Goal: Information Seeking & Learning: Learn about a topic

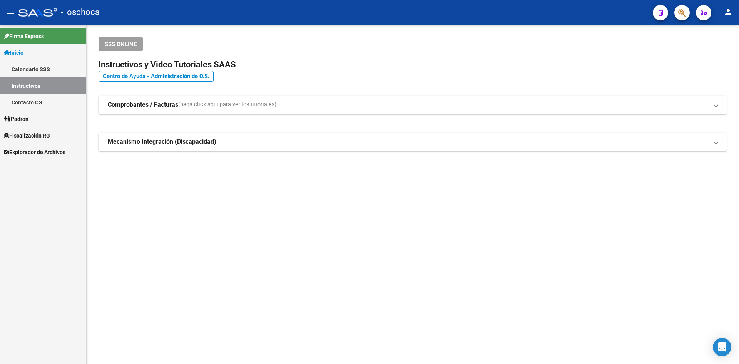
click at [46, 131] on link "Fiscalización RG" at bounding box center [43, 135] width 86 height 17
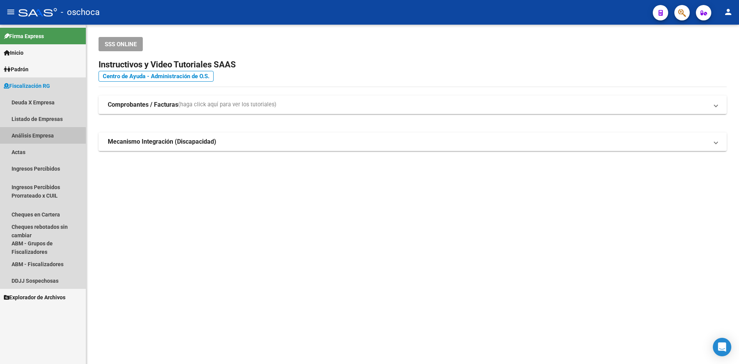
click at [42, 138] on link "Análisis Empresa" at bounding box center [43, 135] width 86 height 17
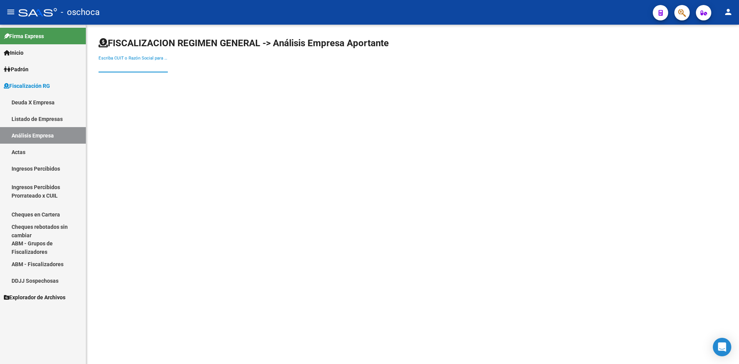
click at [130, 63] on input "Escriba CUIT o Razón Social para buscar" at bounding box center [133, 66] width 69 height 7
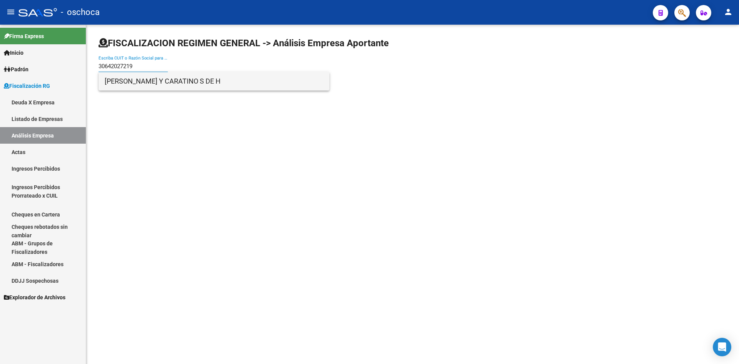
type input "30642027219"
click at [132, 79] on span "[PERSON_NAME] Y CARATINO S DE H" at bounding box center [214, 81] width 219 height 18
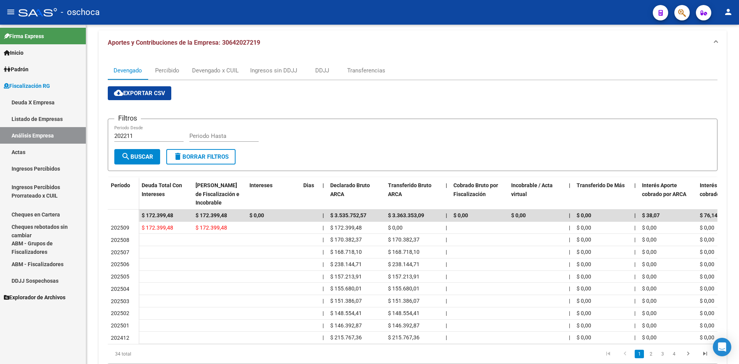
scroll to position [111, 0]
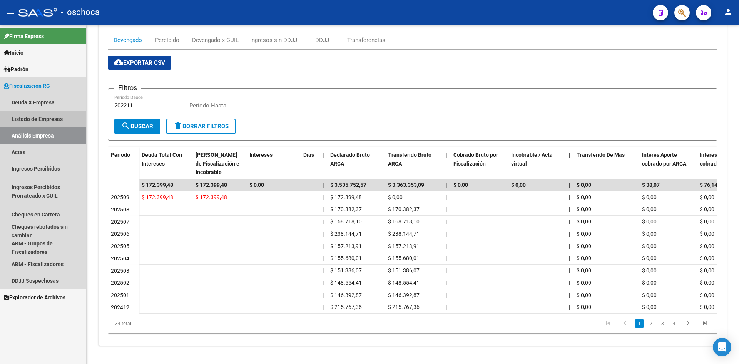
click at [47, 125] on link "Listado de Empresas" at bounding box center [43, 118] width 86 height 17
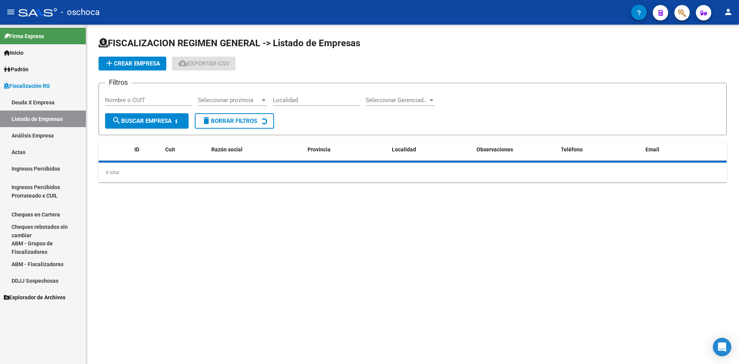
click at [52, 139] on link "Análisis Empresa" at bounding box center [43, 135] width 86 height 17
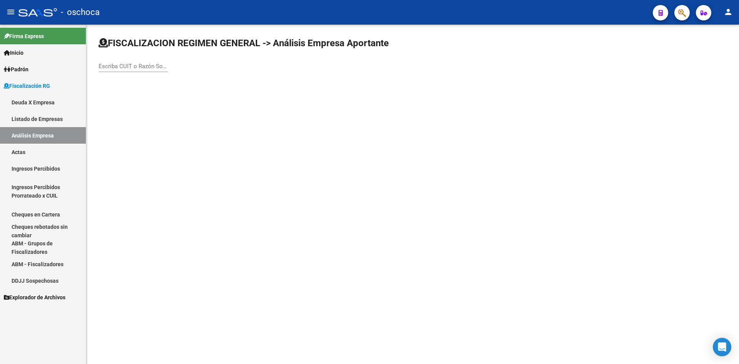
click at [137, 67] on input "Escriba CUIT o Razón Social para buscar" at bounding box center [133, 66] width 69 height 7
type input "30642027219"
click at [145, 93] on div "FISCALIZACION REGIMEN GENERAL -> Análisis Empresa Aportante 30642027219 Escriba…" at bounding box center [412, 61] width 653 height 73
drag, startPoint x: 147, startPoint y: 88, endPoint x: 148, endPoint y: 74, distance: 14.3
click at [147, 87] on div "FISCALIZACION REGIMEN GENERAL -> Análisis Empresa Aportante 30642027219 Escriba…" at bounding box center [412, 61] width 653 height 73
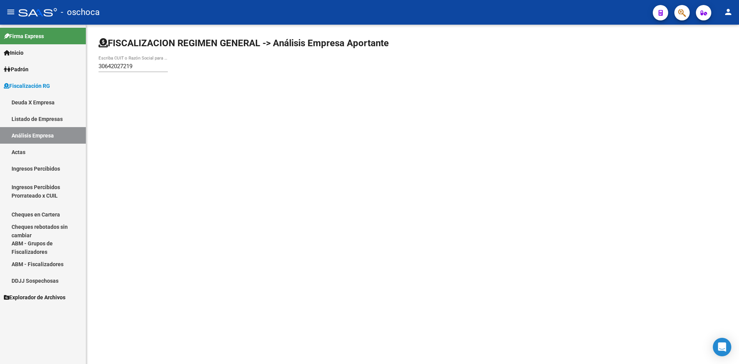
click at [151, 61] on div "30642027219 Escriba CUIT o Razón Social para buscar" at bounding box center [133, 63] width 69 height 17
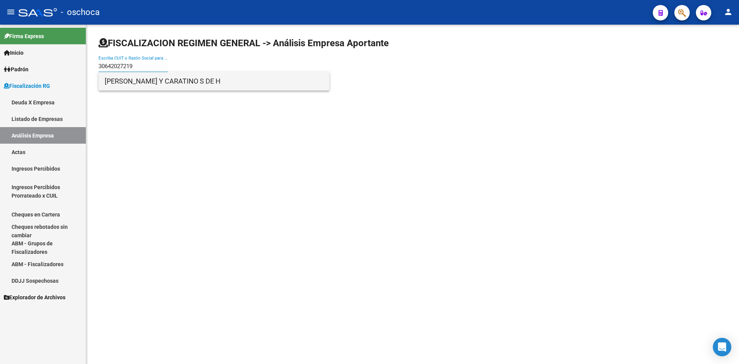
click at [149, 82] on span "[PERSON_NAME] Y CARATINO S DE H" at bounding box center [214, 81] width 219 height 18
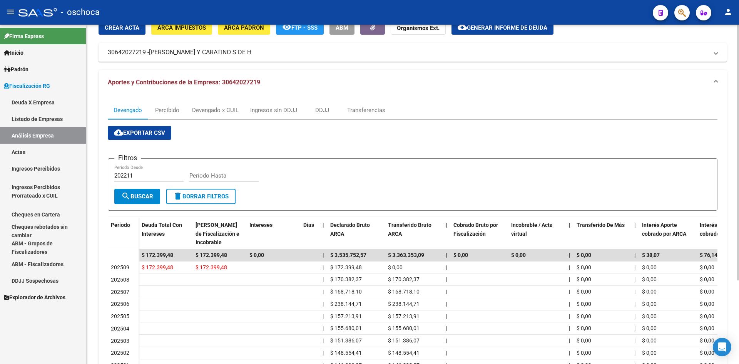
scroll to position [34, 0]
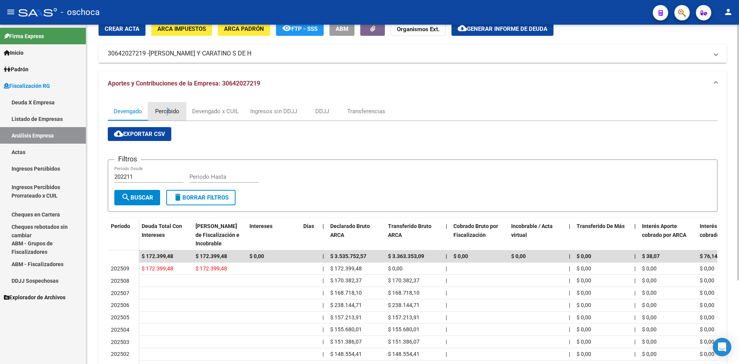
click at [167, 105] on div "Percibido" at bounding box center [167, 111] width 39 height 18
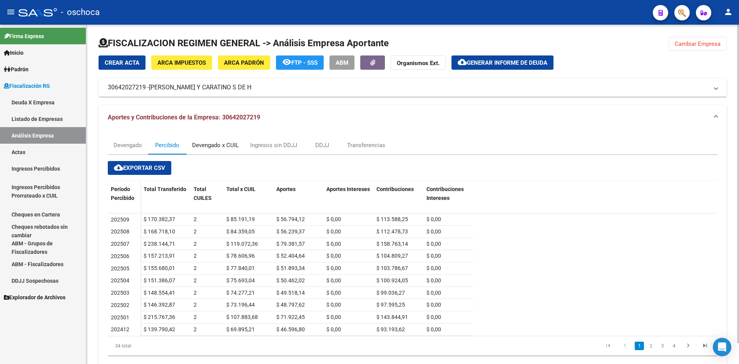
click at [214, 140] on div "Devengado x CUIL" at bounding box center [215, 145] width 58 height 18
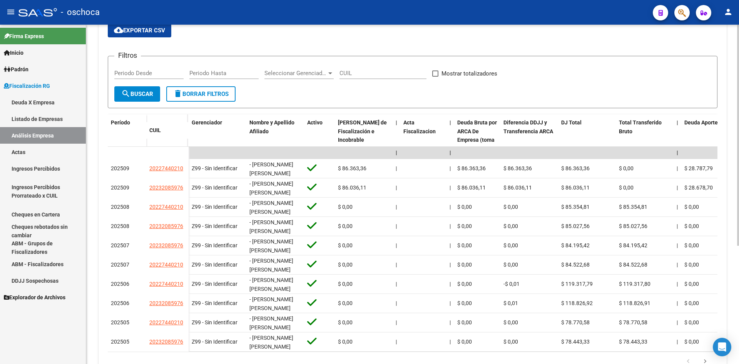
scroll to position [181, 0]
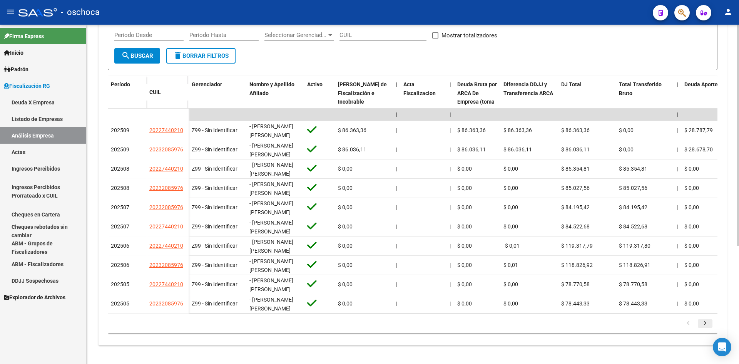
click at [702, 327] on icon "go to next page" at bounding box center [705, 324] width 10 height 9
click at [680, 324] on datatable-pager "1 2 3 4 5" at bounding box center [413, 323] width 602 height 13
click at [684, 324] on icon "go to previous page" at bounding box center [688, 324] width 10 height 9
click at [704, 324] on icon "go to next page" at bounding box center [705, 324] width 10 height 9
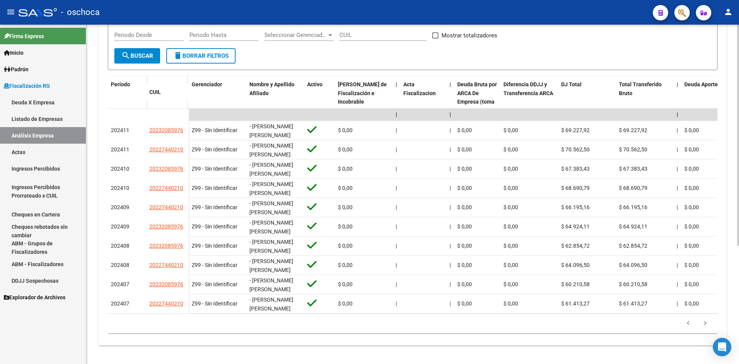
click at [688, 327] on icon "go to previous page" at bounding box center [688, 324] width 10 height 9
